Goal: Transaction & Acquisition: Purchase product/service

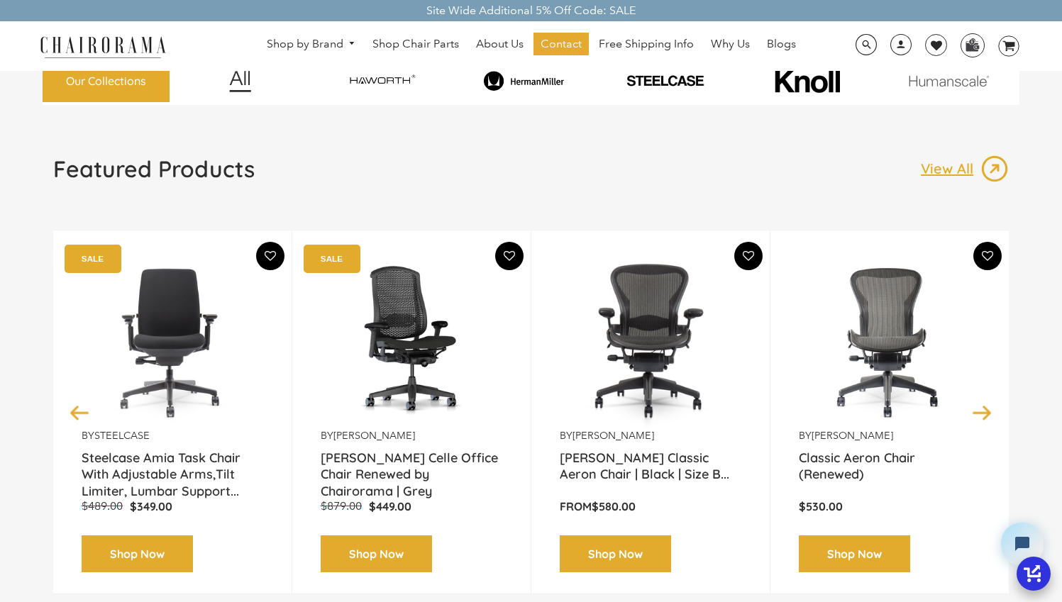
scroll to position [47, 0]
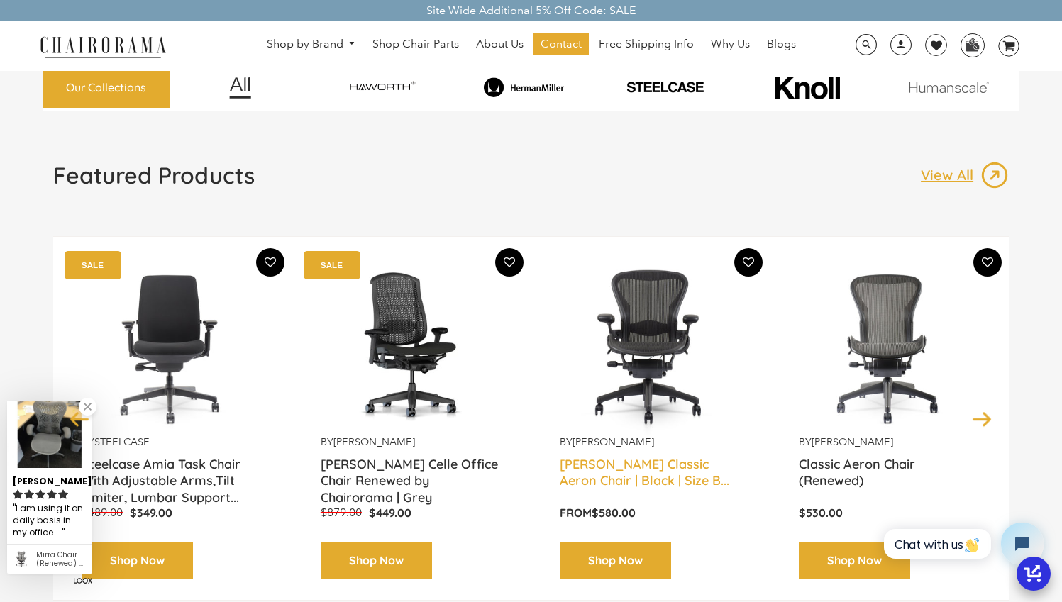
click at [636, 475] on link "[PERSON_NAME] Classic Aeron Chair | Black | Size B..." at bounding box center [651, 473] width 182 height 35
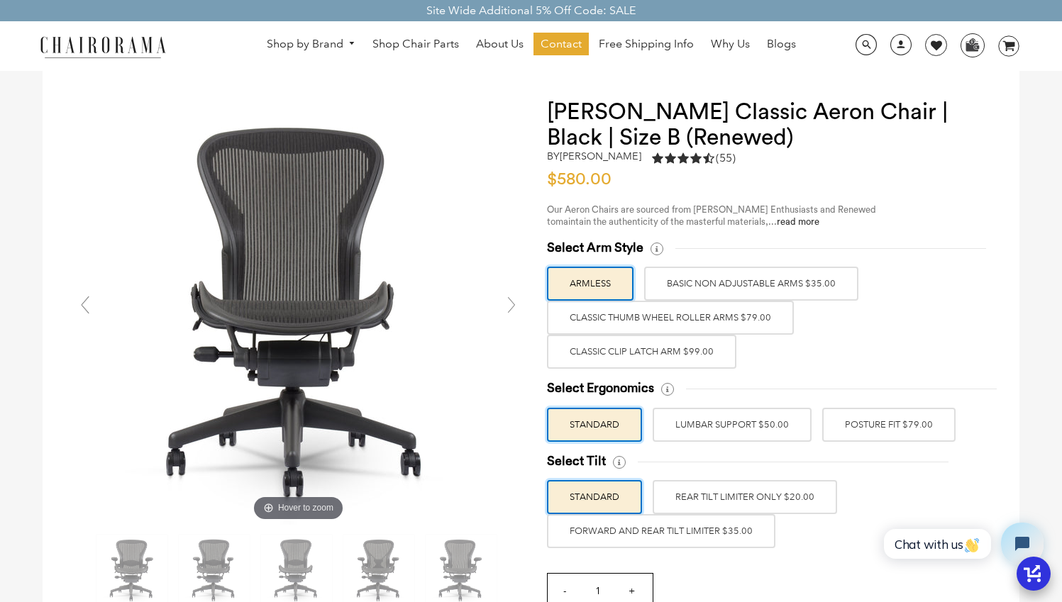
scroll to position [43, 0]
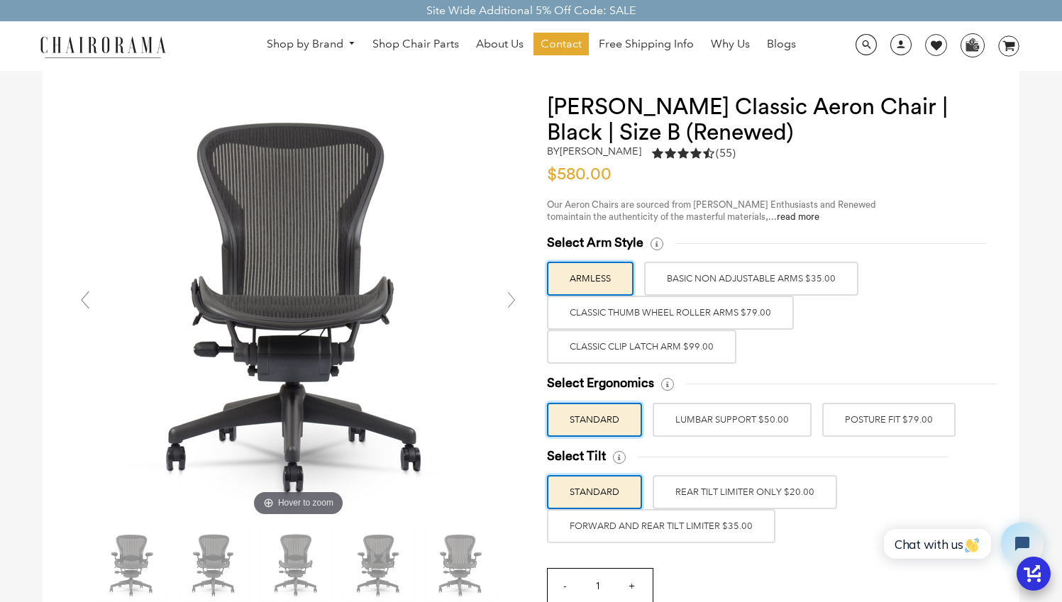
click at [805, 269] on label "BASIC NON ADJUSTABLE ARMS $35.00" at bounding box center [751, 279] width 214 height 34
click at [0, 0] on input "BASIC NON ADJUSTABLE ARMS $35.00" at bounding box center [0, 0] width 0 height 0
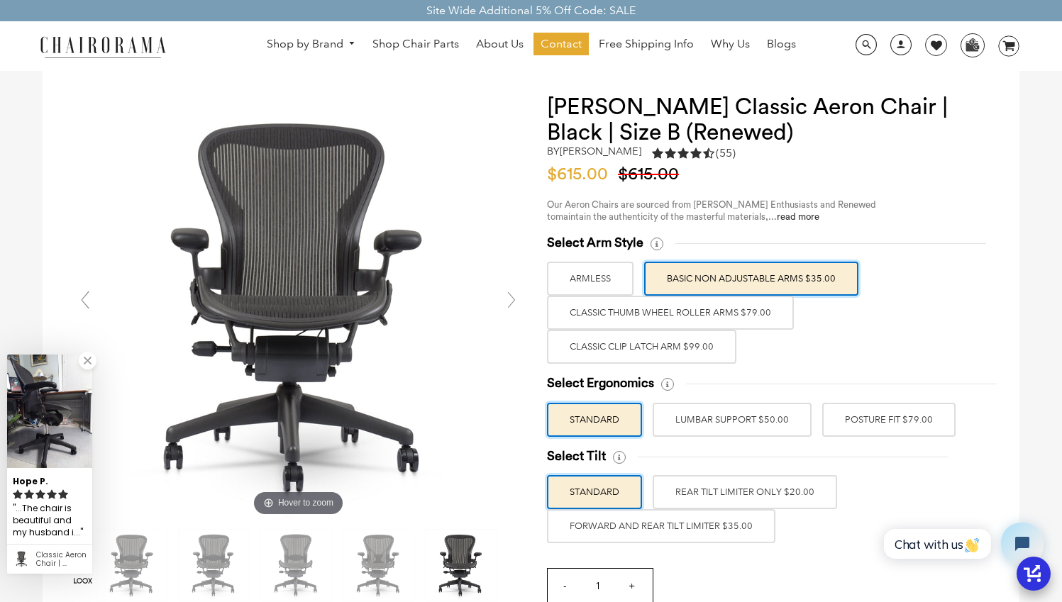
click at [716, 314] on label "Classic Thumb Wheel Roller Arms $79.00" at bounding box center [670, 313] width 247 height 34
click at [0, 0] on input "Classic Thumb Wheel Roller Arms $79.00" at bounding box center [0, 0] width 0 height 0
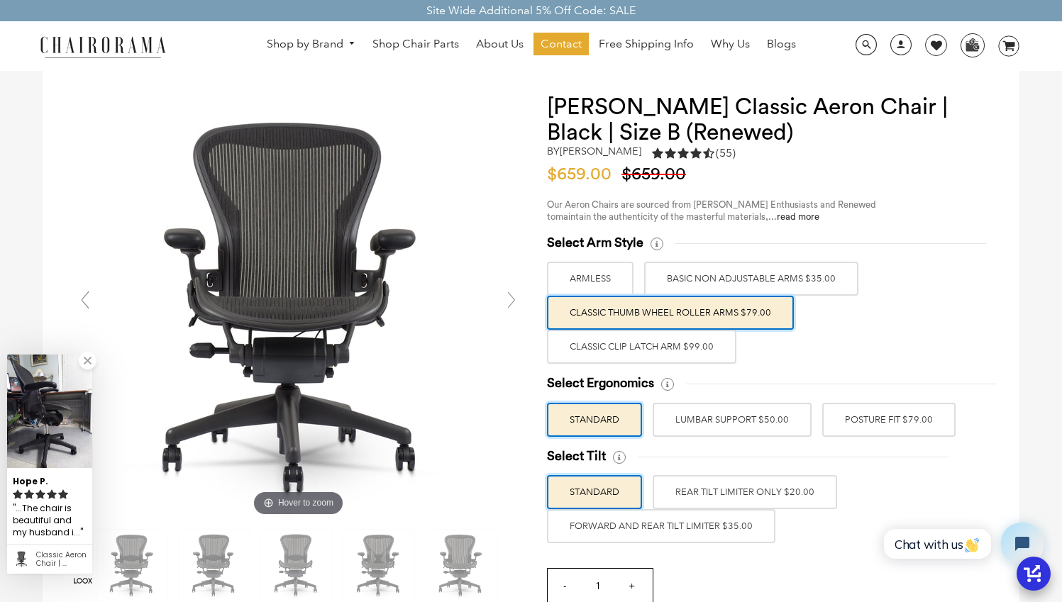
click at [791, 282] on label "BASIC NON ADJUSTABLE ARMS $35.00" at bounding box center [751, 279] width 214 height 34
click at [0, 0] on input "BASIC NON ADJUSTABLE ARMS $35.00" at bounding box center [0, 0] width 0 height 0
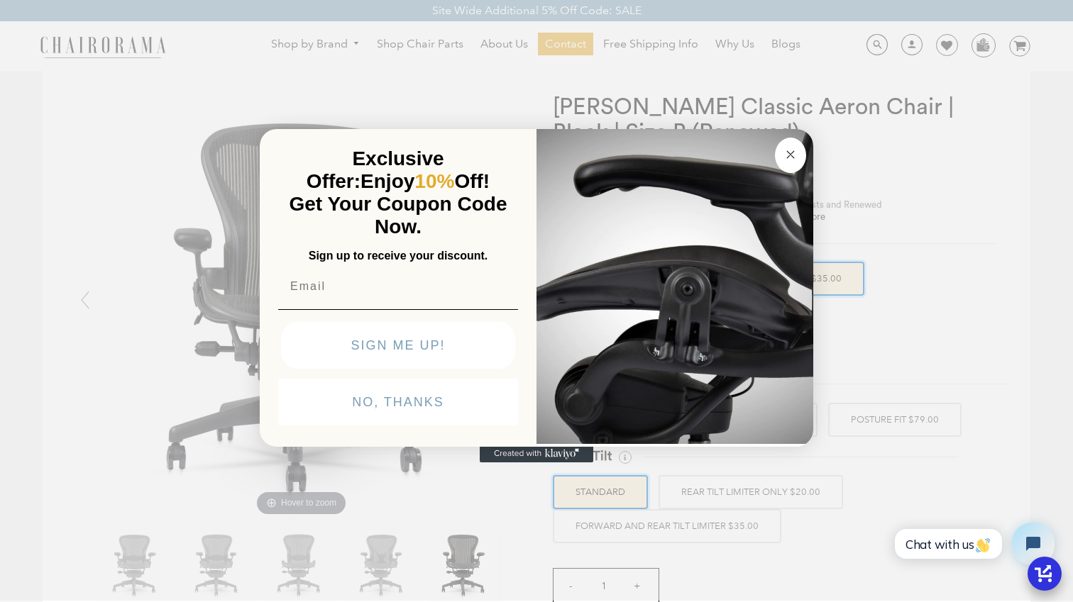
click at [729, 319] on img "POPUP Form" at bounding box center [674, 285] width 277 height 318
click at [796, 150] on circle "Close dialog" at bounding box center [791, 154] width 16 height 16
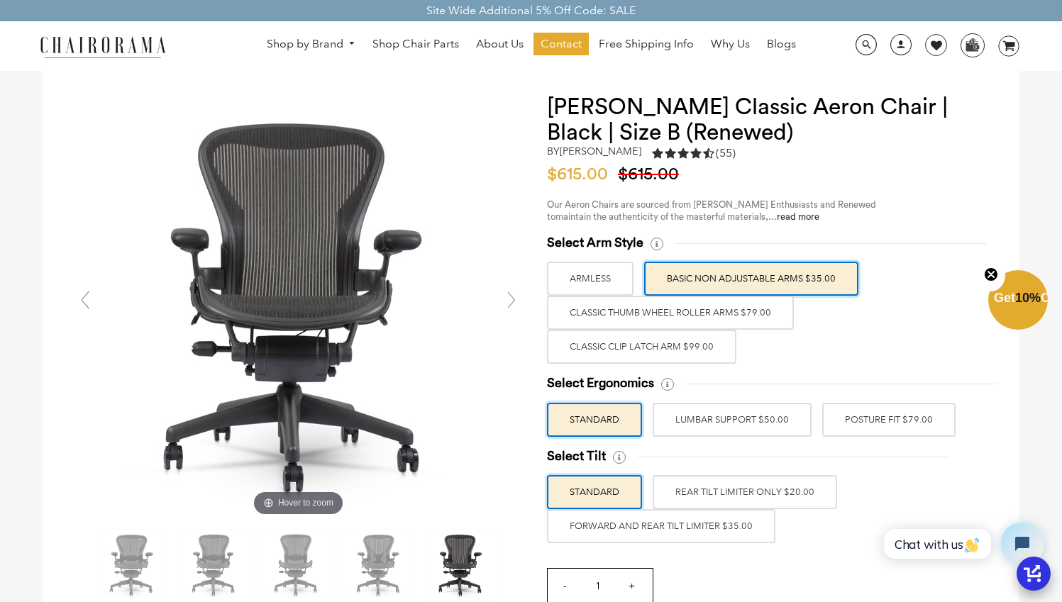
click at [655, 351] on label "Classic Clip Latch Arm $99.00" at bounding box center [641, 347] width 189 height 34
click at [0, 0] on input "Classic Clip Latch Arm $99.00" at bounding box center [0, 0] width 0 height 0
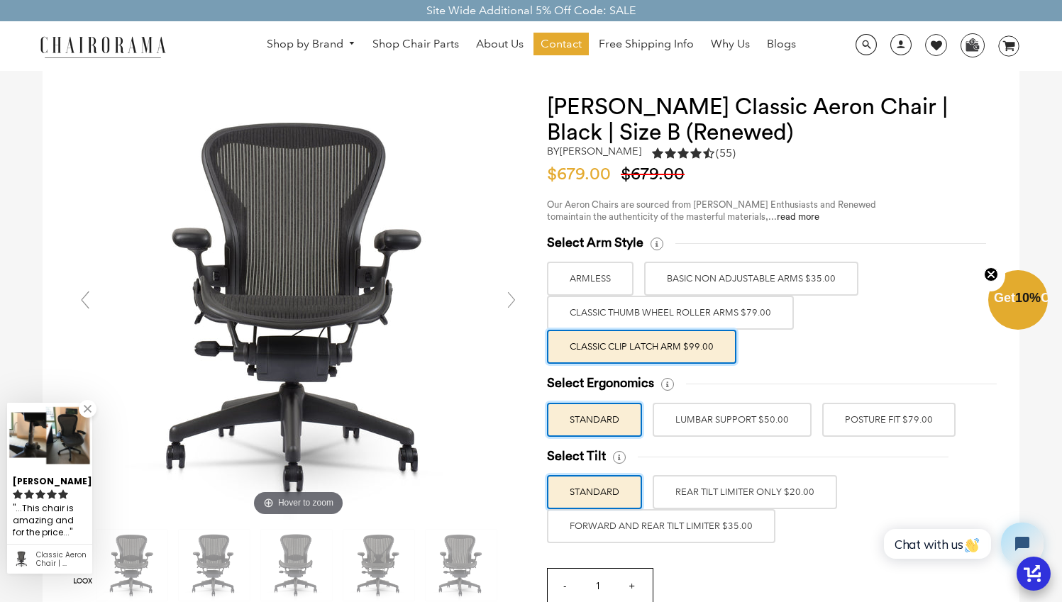
click at [781, 279] on label "BASIC NON ADJUSTABLE ARMS $35.00" at bounding box center [751, 279] width 214 height 34
click at [0, 0] on input "BASIC NON ADJUSTABLE ARMS $35.00" at bounding box center [0, 0] width 0 height 0
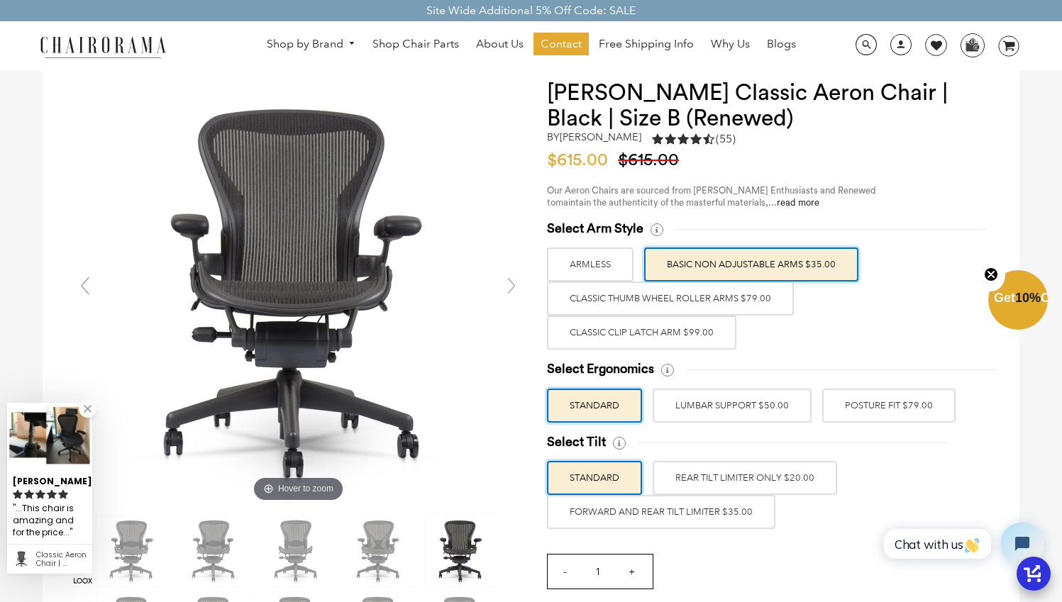
scroll to position [61, 0]
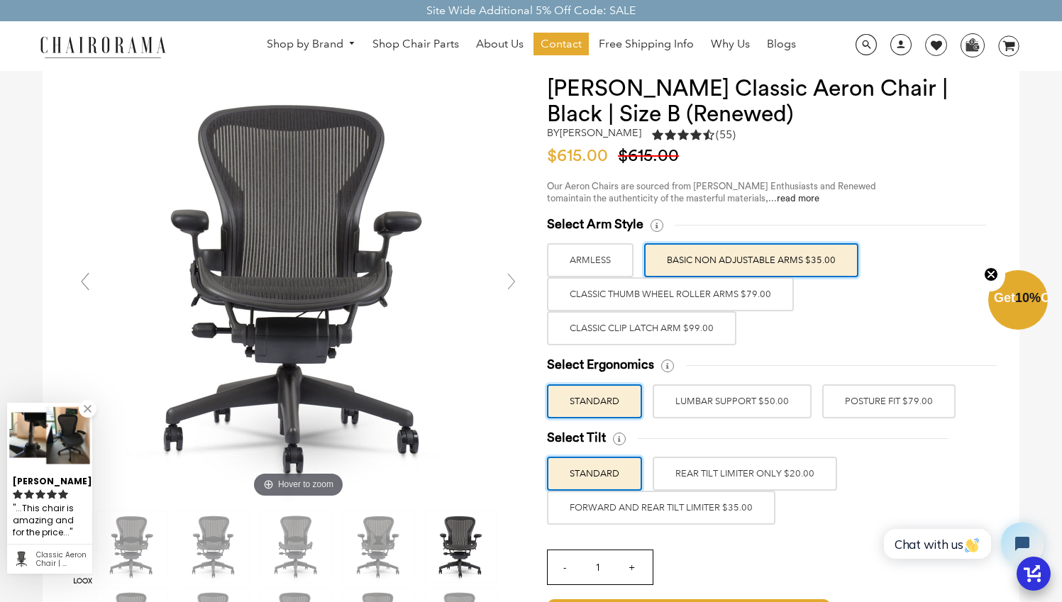
click at [909, 397] on label "POSTURE FIT $79.00" at bounding box center [888, 402] width 133 height 34
click at [0, 0] on input "POSTURE FIT $79.00" at bounding box center [0, 0] width 0 height 0
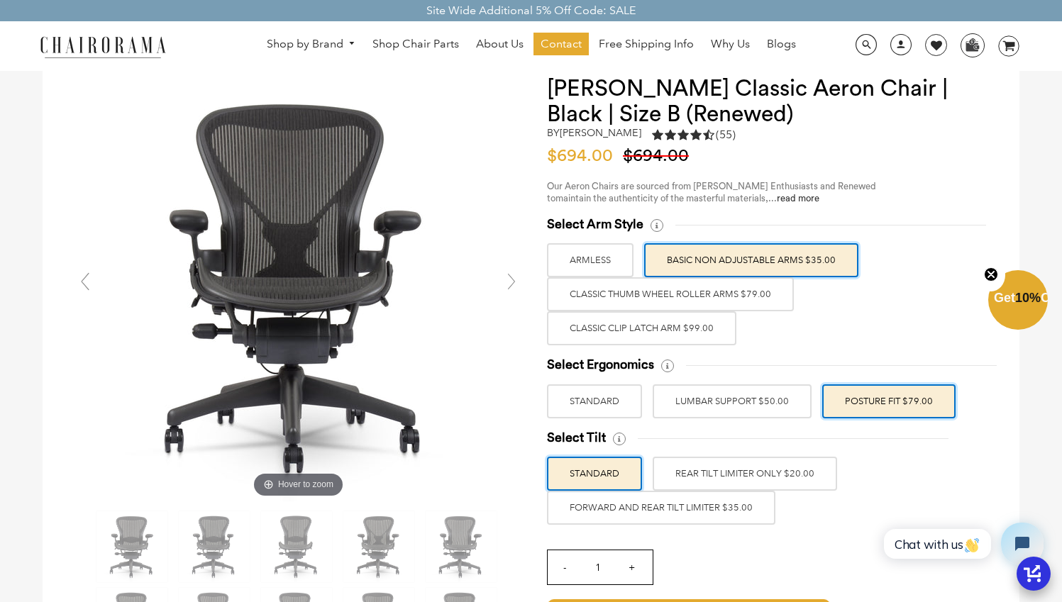
click at [666, 294] on label "Classic Thumb Wheel Roller Arms $79.00" at bounding box center [670, 294] width 247 height 34
click at [0, 0] on input "Classic Thumb Wheel Roller Arms $79.00" at bounding box center [0, 0] width 0 height 0
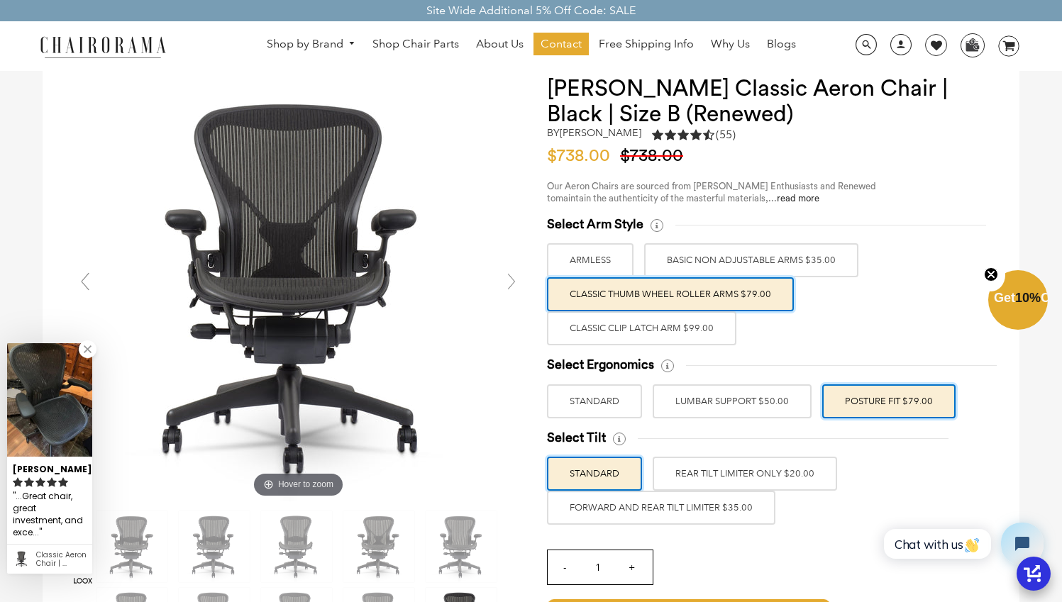
click at [649, 327] on label "Classic Clip Latch Arm $99.00" at bounding box center [641, 329] width 189 height 34
click at [0, 0] on input "Classic Clip Latch Arm $99.00" at bounding box center [0, 0] width 0 height 0
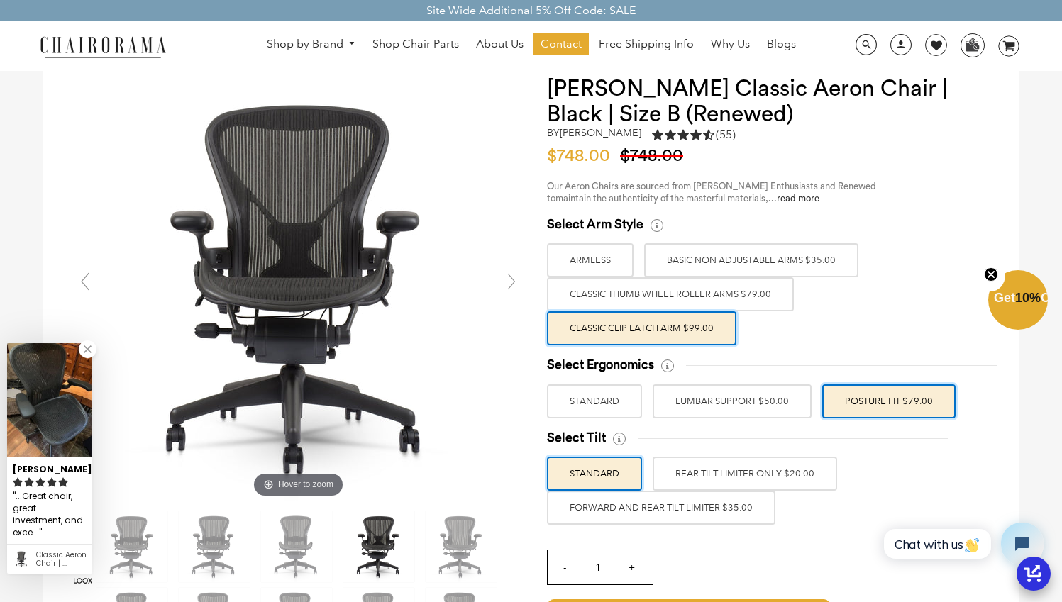
click at [645, 289] on label "Classic Thumb Wheel Roller Arms $79.00" at bounding box center [670, 294] width 247 height 34
click at [0, 0] on input "Classic Thumb Wheel Roller Arms $79.00" at bounding box center [0, 0] width 0 height 0
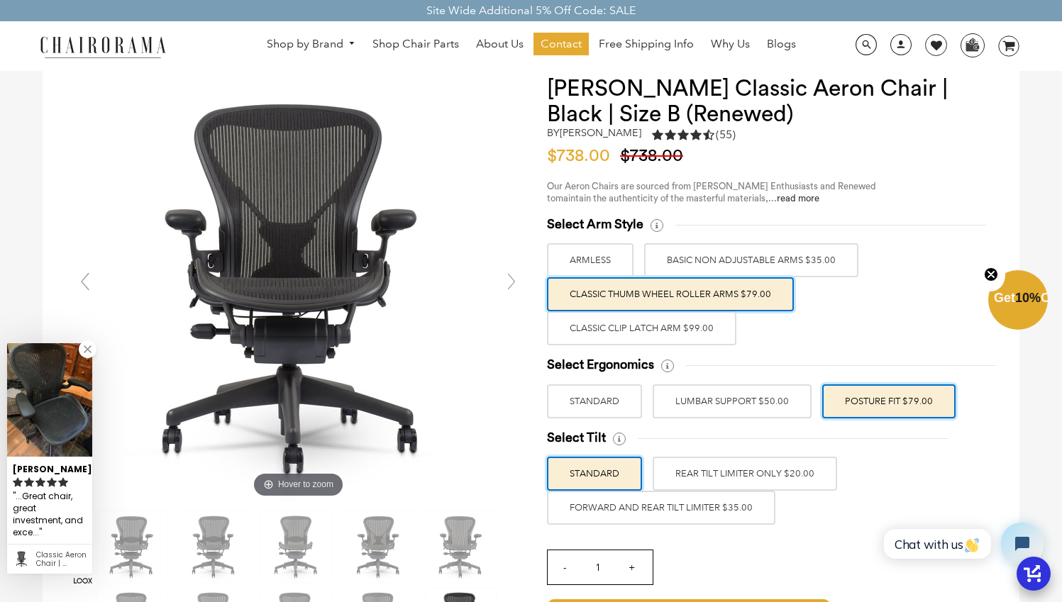
click at [645, 326] on label "Classic Clip Latch Arm $99.00" at bounding box center [641, 329] width 189 height 34
click at [0, 0] on input "Classic Clip Latch Arm $99.00" at bounding box center [0, 0] width 0 height 0
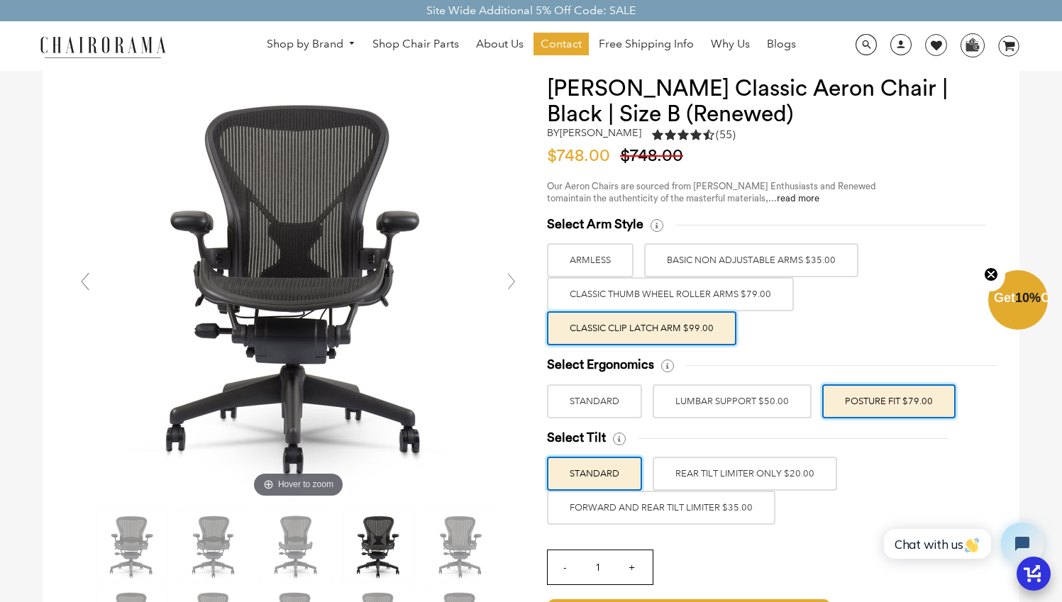
scroll to position [58, 0]
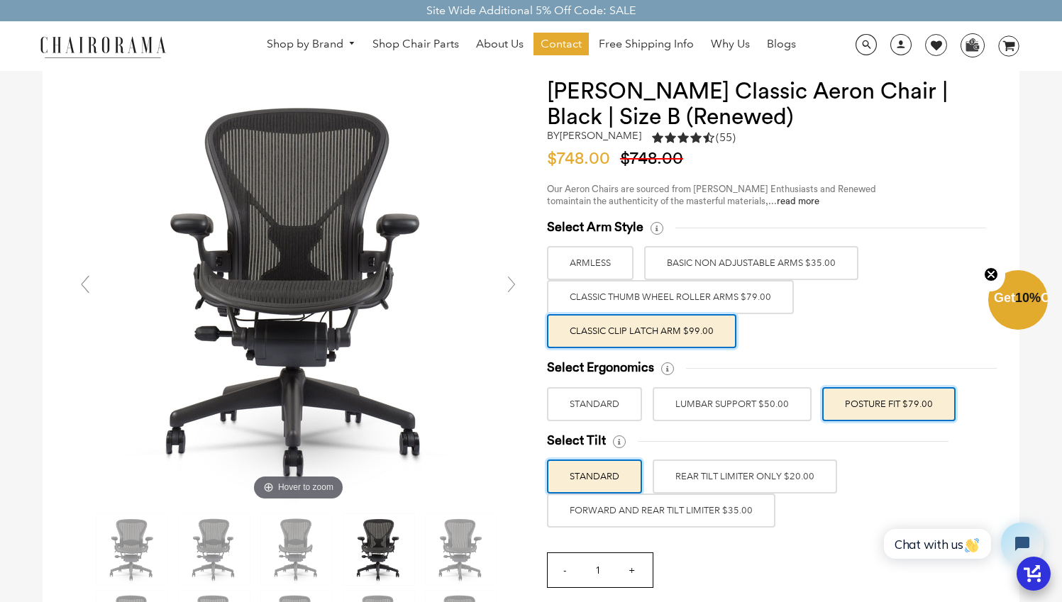
click at [659, 512] on label "FORWARD AND REAR TILT LIMITER $35.00" at bounding box center [661, 511] width 229 height 34
click at [0, 0] on input "FORWARD AND REAR TILT LIMITER $35.00" at bounding box center [0, 0] width 0 height 0
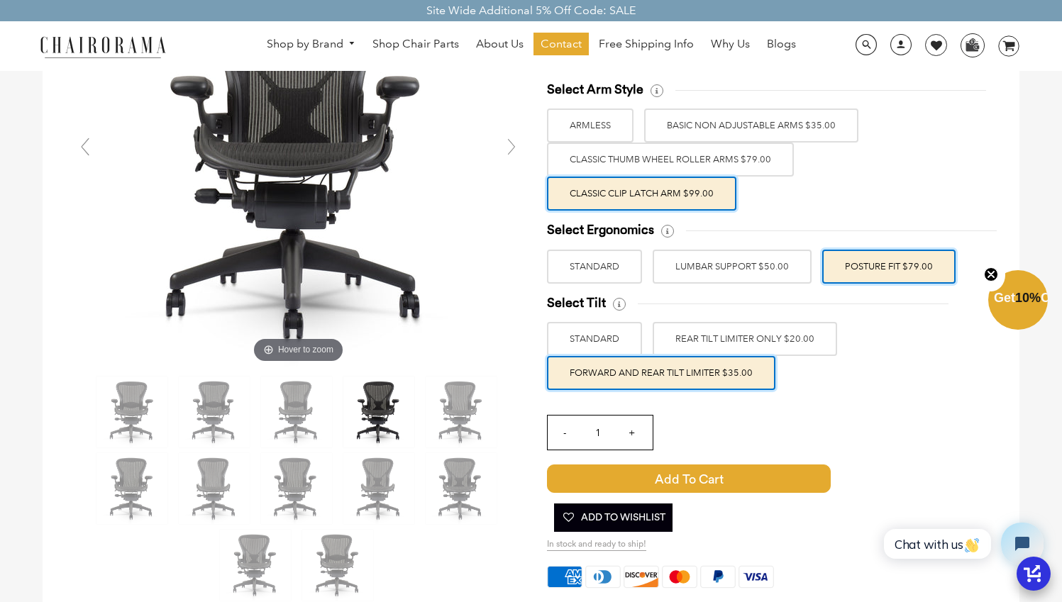
scroll to position [0, 0]
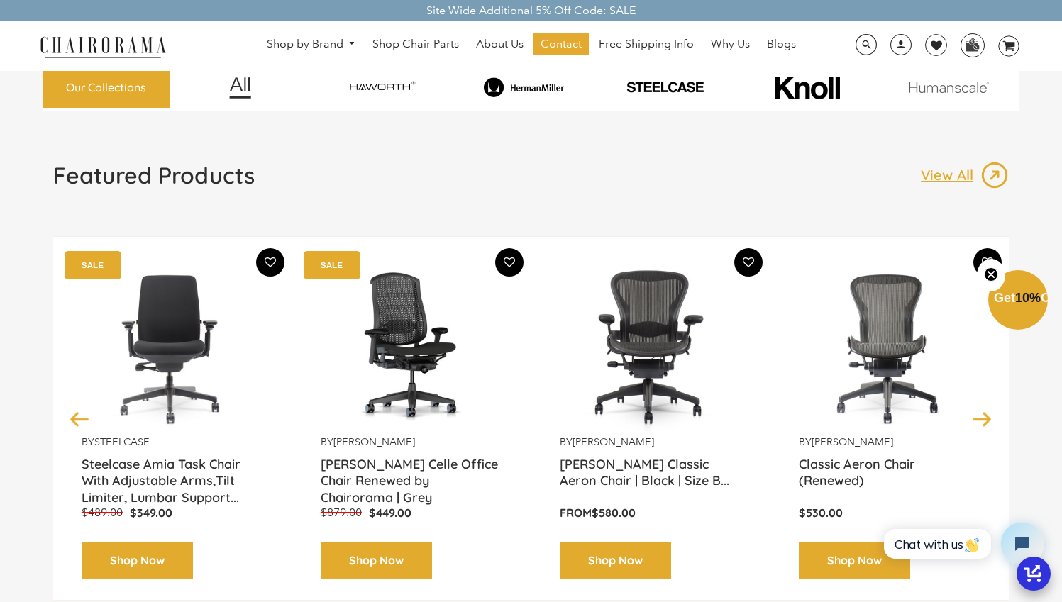
click at [983, 420] on button "Next" at bounding box center [982, 419] width 25 height 25
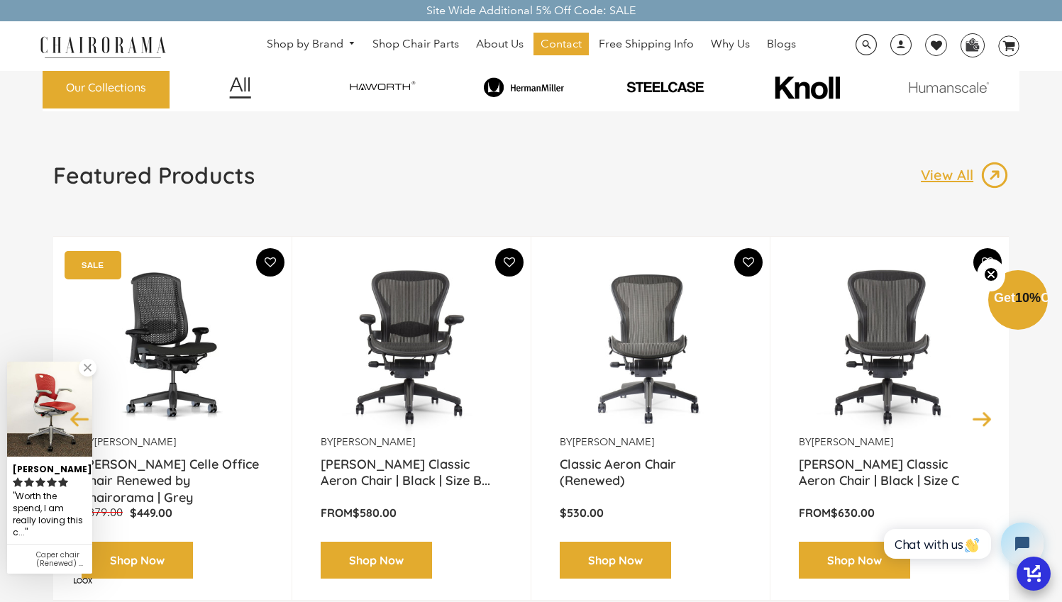
click at [983, 420] on button "Next" at bounding box center [982, 419] width 25 height 25
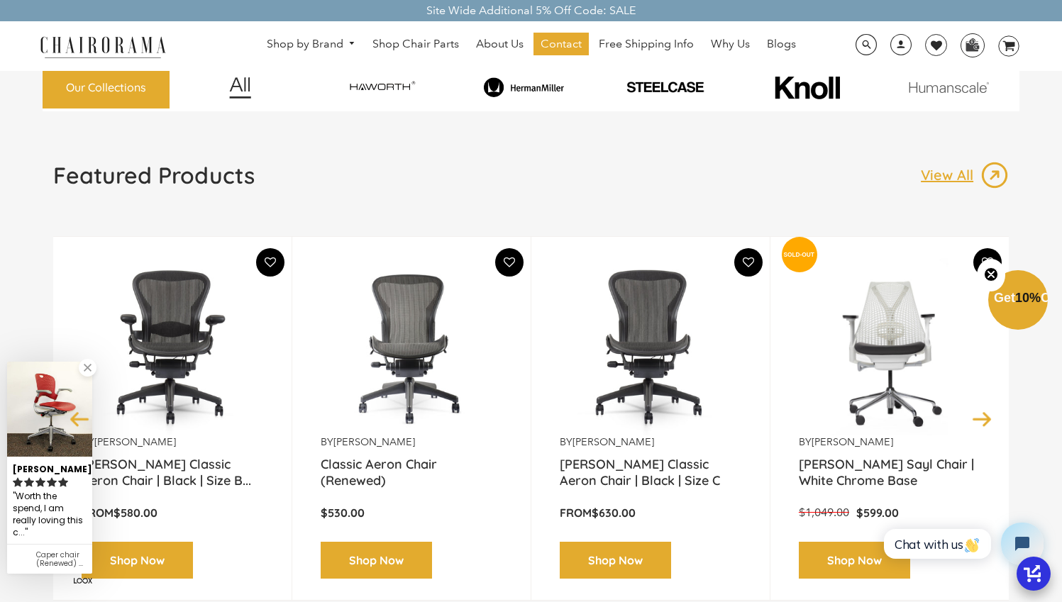
click at [983, 420] on button "Next" at bounding box center [982, 419] width 25 height 25
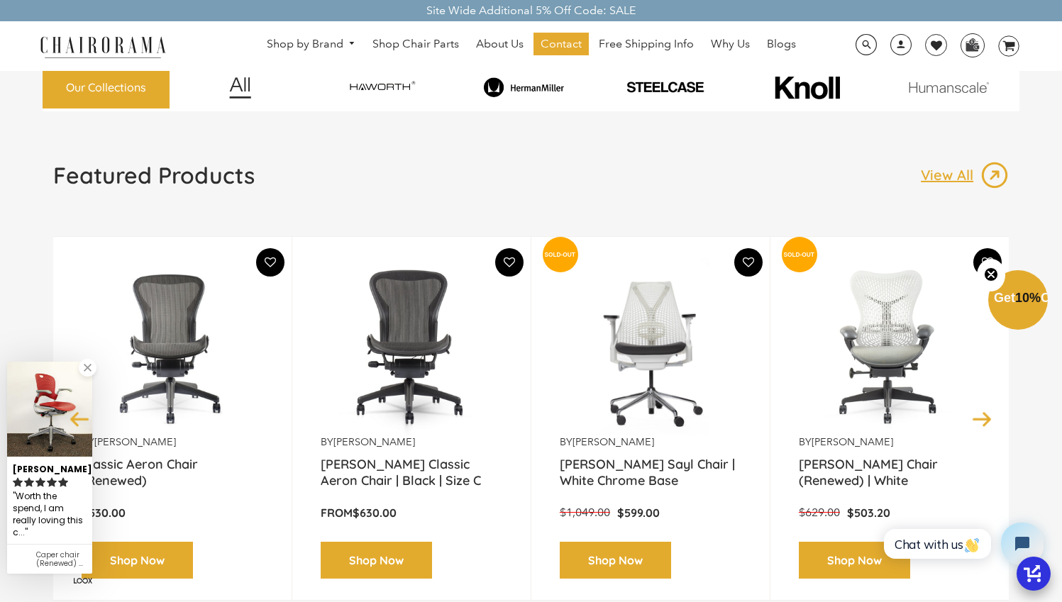
click at [983, 420] on button "Next" at bounding box center [982, 419] width 25 height 25
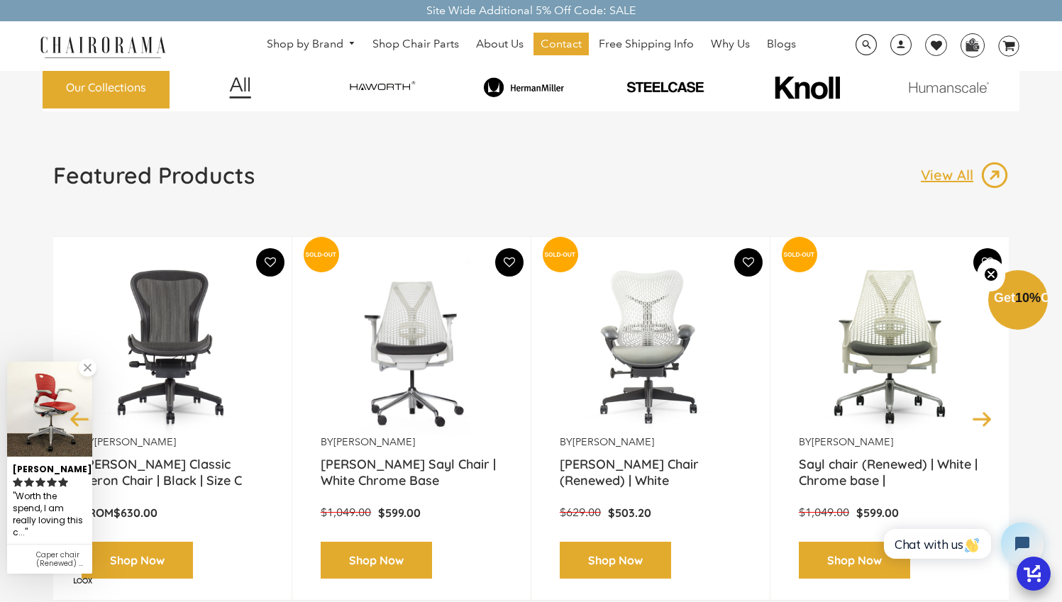
click at [983, 420] on button "Next" at bounding box center [982, 419] width 25 height 25
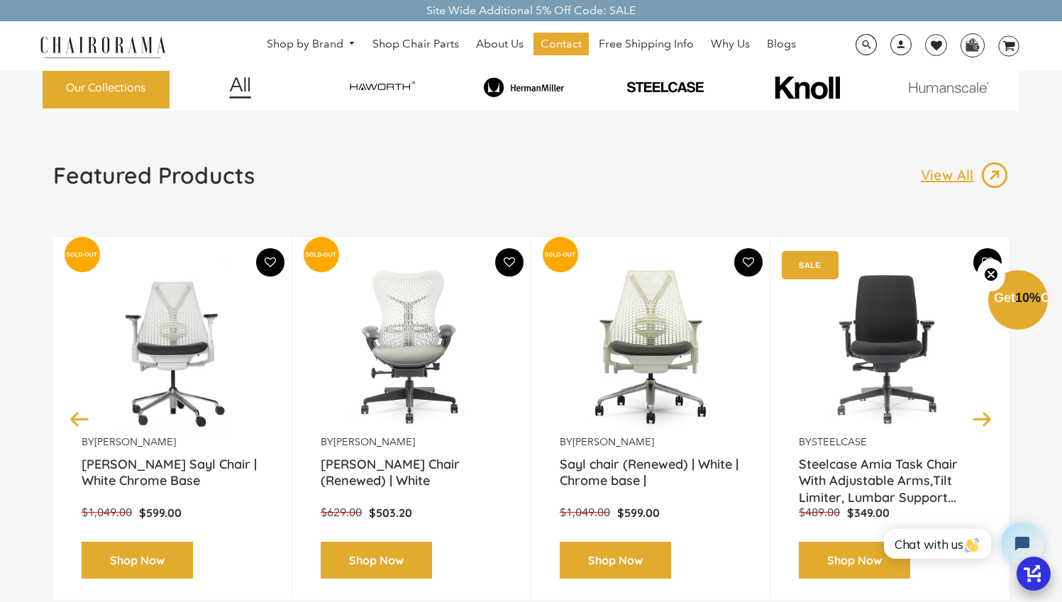
click at [983, 420] on button "Next" at bounding box center [982, 419] width 25 height 25
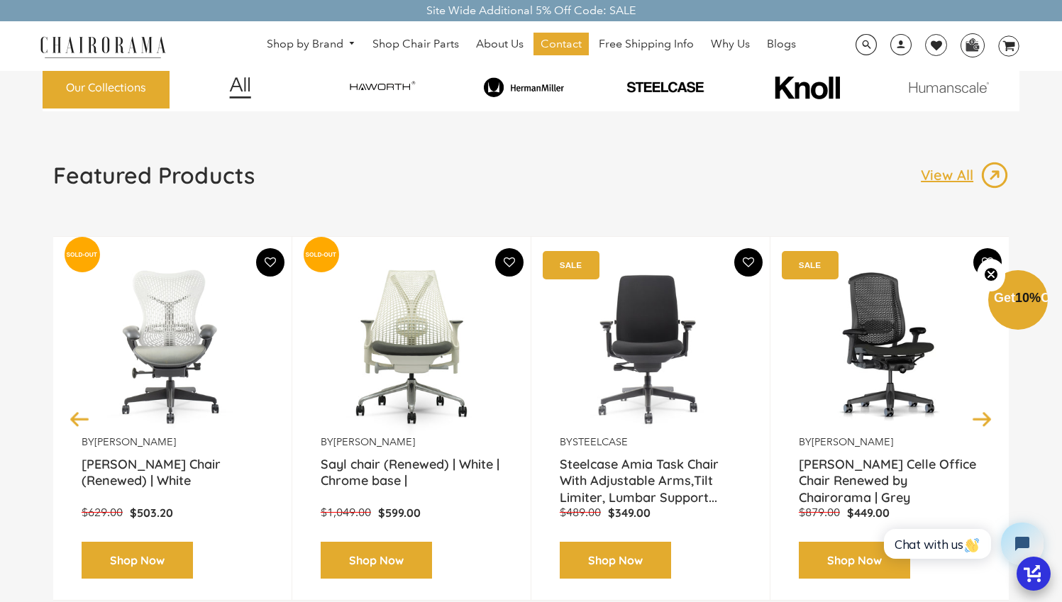
click at [983, 420] on button "Next" at bounding box center [982, 419] width 25 height 25
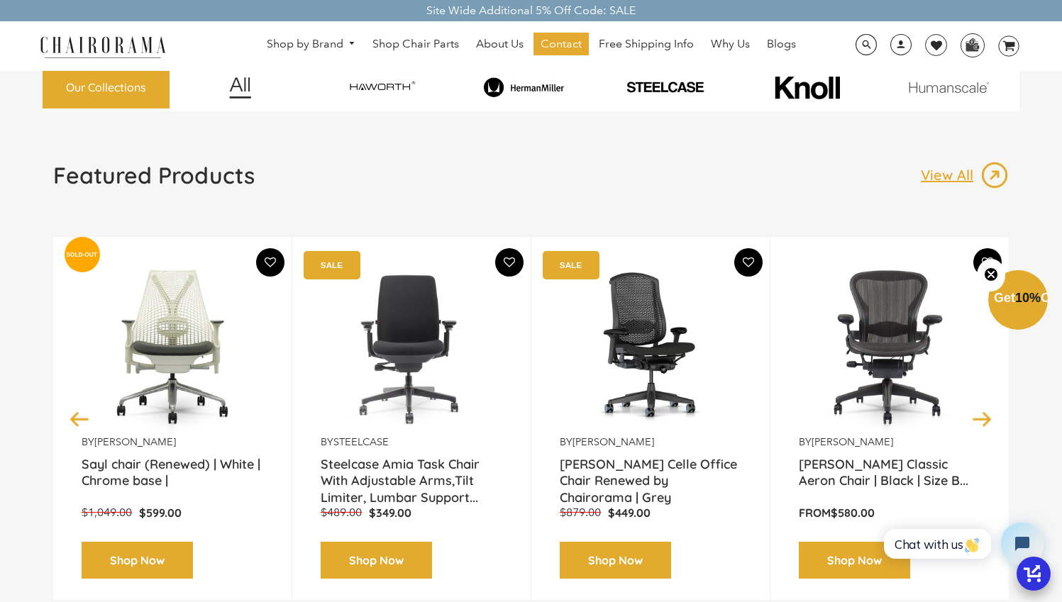
click at [540, 88] on img at bounding box center [524, 87] width 137 height 21
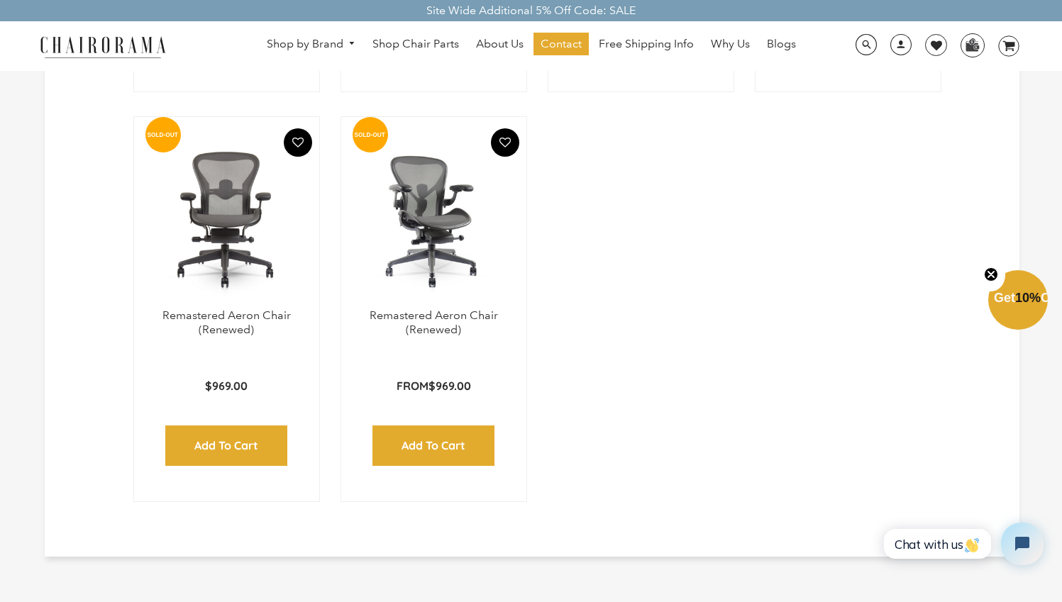
scroll to position [1992, 0]
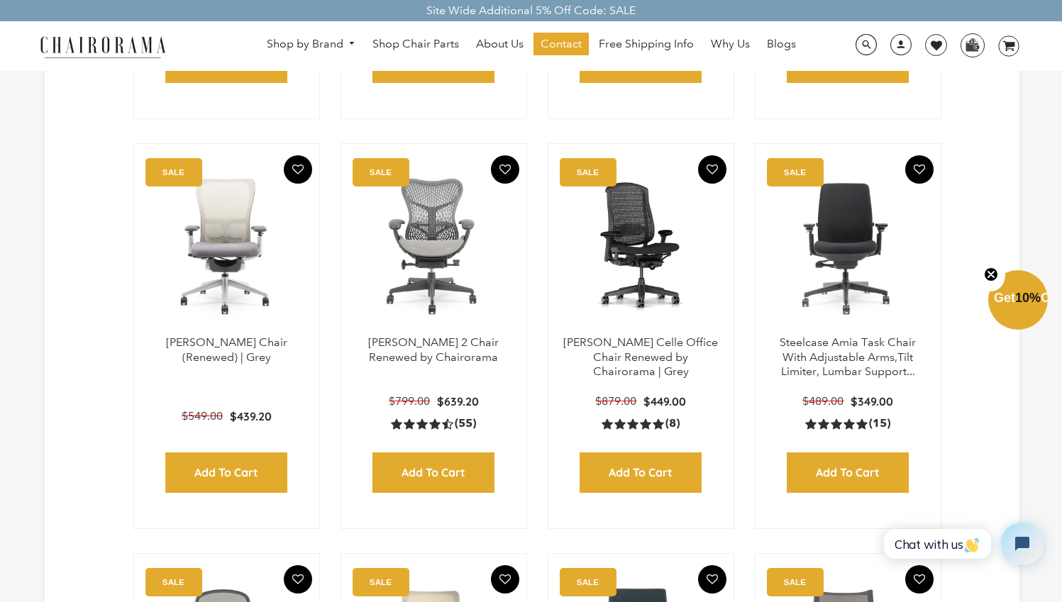
scroll to position [497, 0]
